Goal: Task Accomplishment & Management: Use online tool/utility

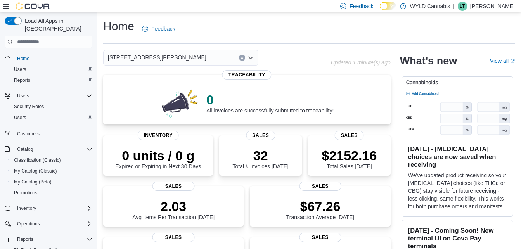
click at [251, 57] on icon "Open list of options" at bounding box center [251, 58] width 6 height 6
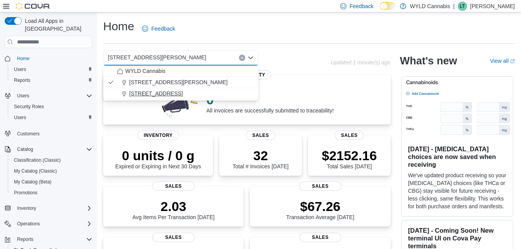
click at [178, 94] on span "[STREET_ADDRESS]" at bounding box center [156, 94] width 54 height 8
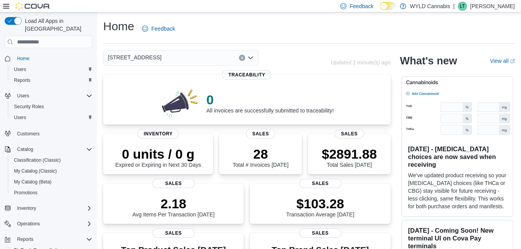
click at [251, 58] on icon "Open list of options" at bounding box center [251, 58] width 6 height 6
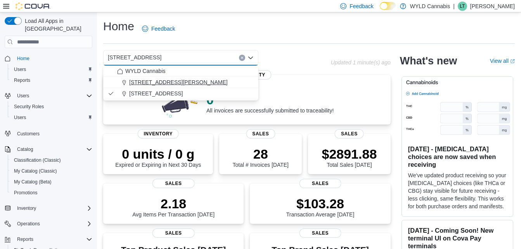
click at [135, 82] on span "[STREET_ADDRESS][PERSON_NAME]" at bounding box center [178, 82] width 99 height 8
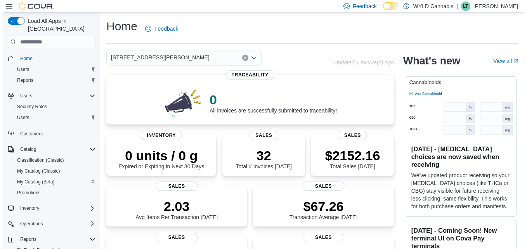
scroll to position [86, 0]
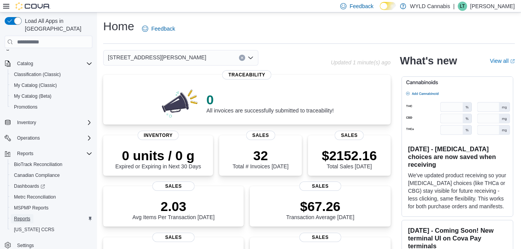
click at [27, 216] on span "Reports" at bounding box center [22, 219] width 16 height 6
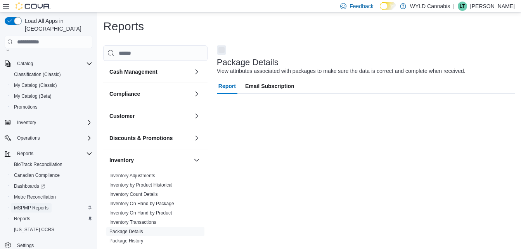
click at [36, 205] on span "MSPMP Reports" at bounding box center [31, 208] width 35 height 6
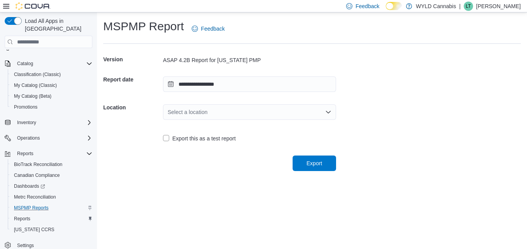
click at [224, 121] on div "Select a location" at bounding box center [249, 112] width 173 height 25
click at [228, 111] on div "Select a location" at bounding box center [249, 112] width 173 height 16
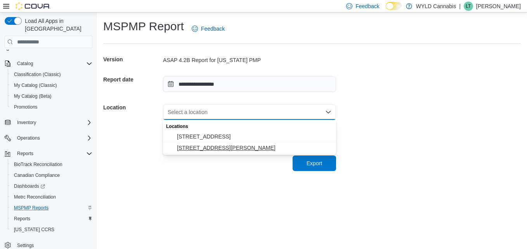
click at [210, 146] on span "[STREET_ADDRESS][PERSON_NAME]" at bounding box center [254, 148] width 154 height 8
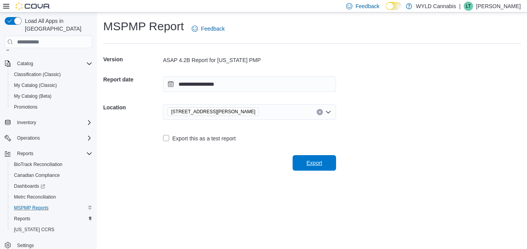
click at [310, 164] on span "Export" at bounding box center [315, 163] width 16 height 8
